Goal: Contribute content: Add original content to the website for others to see

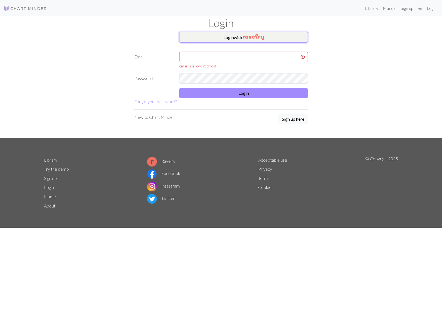
click at [249, 39] on img "button" at bounding box center [253, 37] width 21 height 7
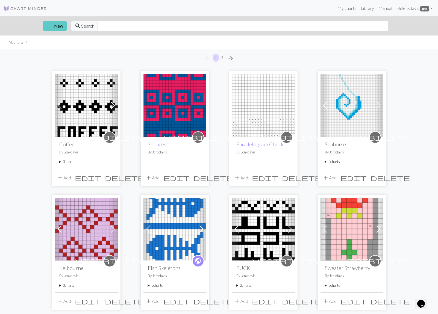
click at [52, 26] on span "add" at bounding box center [50, 26] width 7 height 8
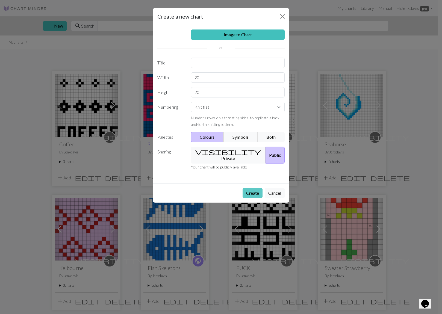
click at [248, 188] on button "Create" at bounding box center [253, 193] width 20 height 10
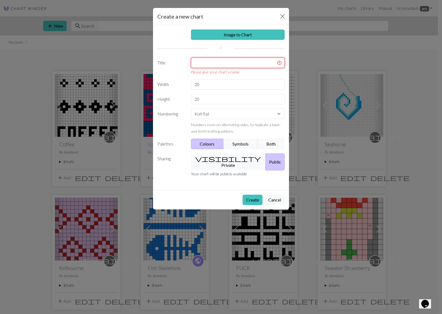
click at [205, 63] on input "text" at bounding box center [238, 63] width 94 height 10
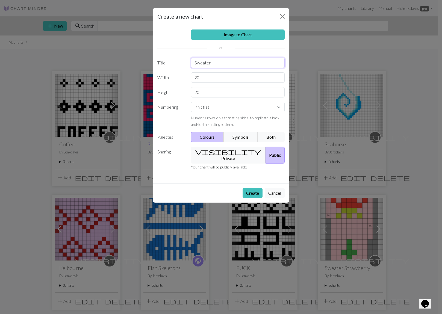
type input "Sweater"
click at [209, 108] on select "Knit flat Knit in the round Lace knitting Cross stitch" at bounding box center [238, 107] width 94 height 10
select select "round"
click at [191, 102] on select "Knit flat Knit in the round Lace knitting Cross stitch" at bounding box center [238, 107] width 94 height 10
click at [212, 150] on span "visibility" at bounding box center [229, 152] width 66 height 8
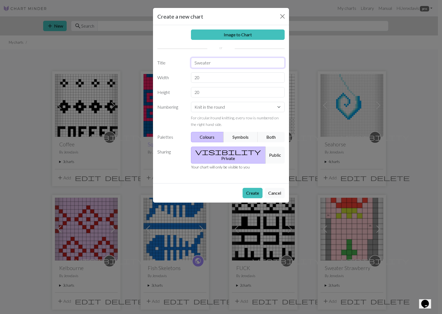
click at [206, 62] on input "Sweater" at bounding box center [238, 63] width 94 height 10
type input "Graphic Sweater"
click at [252, 188] on button "Create" at bounding box center [253, 193] width 20 height 10
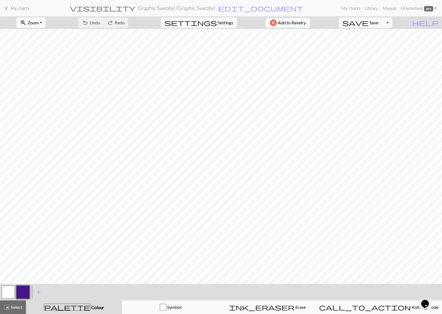
click at [25, 292] on button "button" at bounding box center [22, 292] width 13 height 13
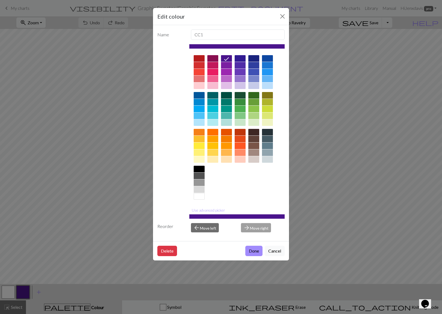
click at [198, 93] on div at bounding box center [199, 95] width 11 height 7
click at [256, 252] on button "Done" at bounding box center [254, 251] width 17 height 10
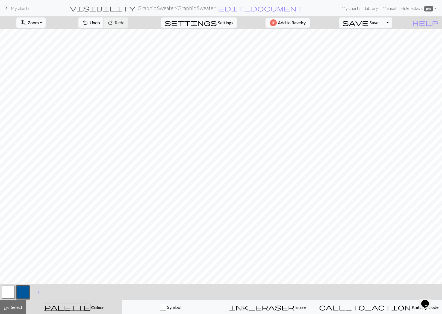
click at [24, 292] on button "button" at bounding box center [22, 292] width 13 height 13
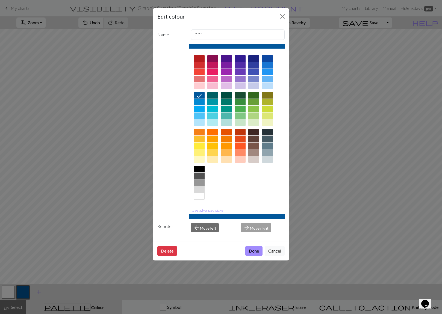
click at [199, 169] on div at bounding box center [199, 169] width 11 height 7
click at [256, 251] on button "Done" at bounding box center [254, 251] width 17 height 10
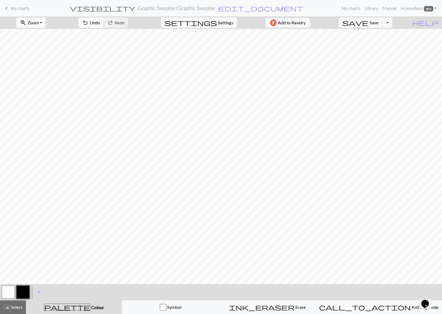
click at [89, 24] on span "undo" at bounding box center [85, 23] width 7 height 8
drag, startPoint x: 9, startPoint y: 290, endPoint x: 12, endPoint y: 285, distance: 6.5
click at [9, 290] on button "button" at bounding box center [8, 292] width 13 height 13
click at [22, 291] on button "button" at bounding box center [22, 292] width 13 height 13
click at [7, 291] on button "button" at bounding box center [8, 292] width 13 height 13
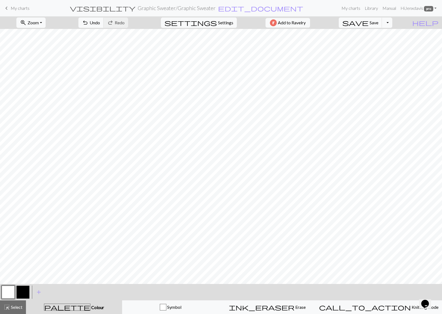
click at [10, 293] on button "button" at bounding box center [8, 292] width 13 height 13
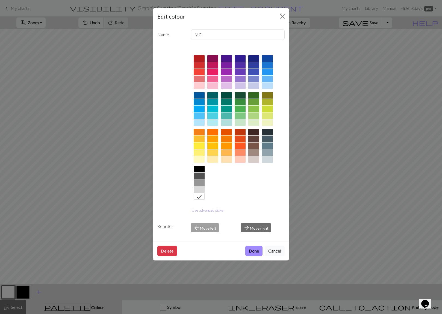
click at [272, 252] on button "Cancel" at bounding box center [275, 251] width 20 height 10
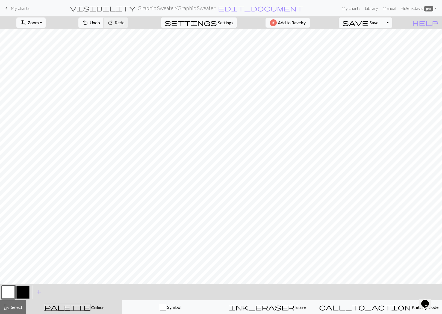
click at [25, 294] on button "button" at bounding box center [22, 292] width 13 height 13
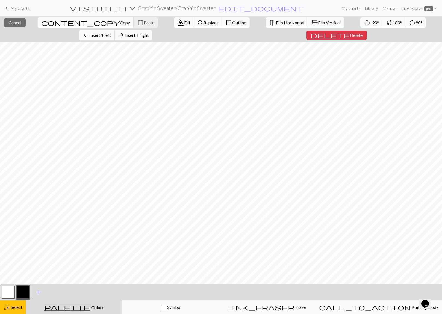
click at [89, 31] on span "arrow_back" at bounding box center [86, 35] width 7 height 8
click at [111, 33] on span "Insert 1 left" at bounding box center [100, 35] width 22 height 5
